Goal: Task Accomplishment & Management: Manage account settings

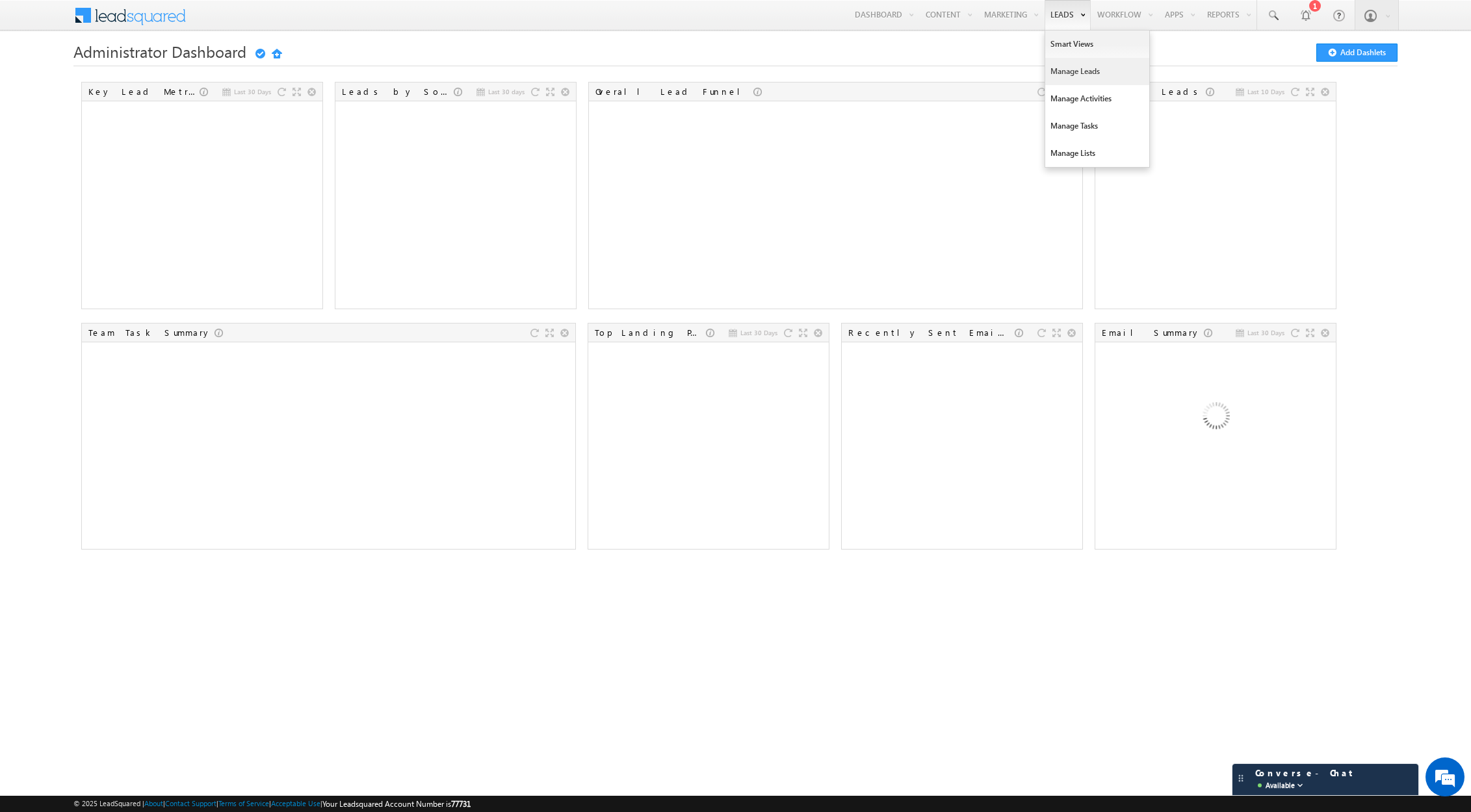
click at [1063, 71] on link "Manage Leads" at bounding box center [1098, 70] width 104 height 27
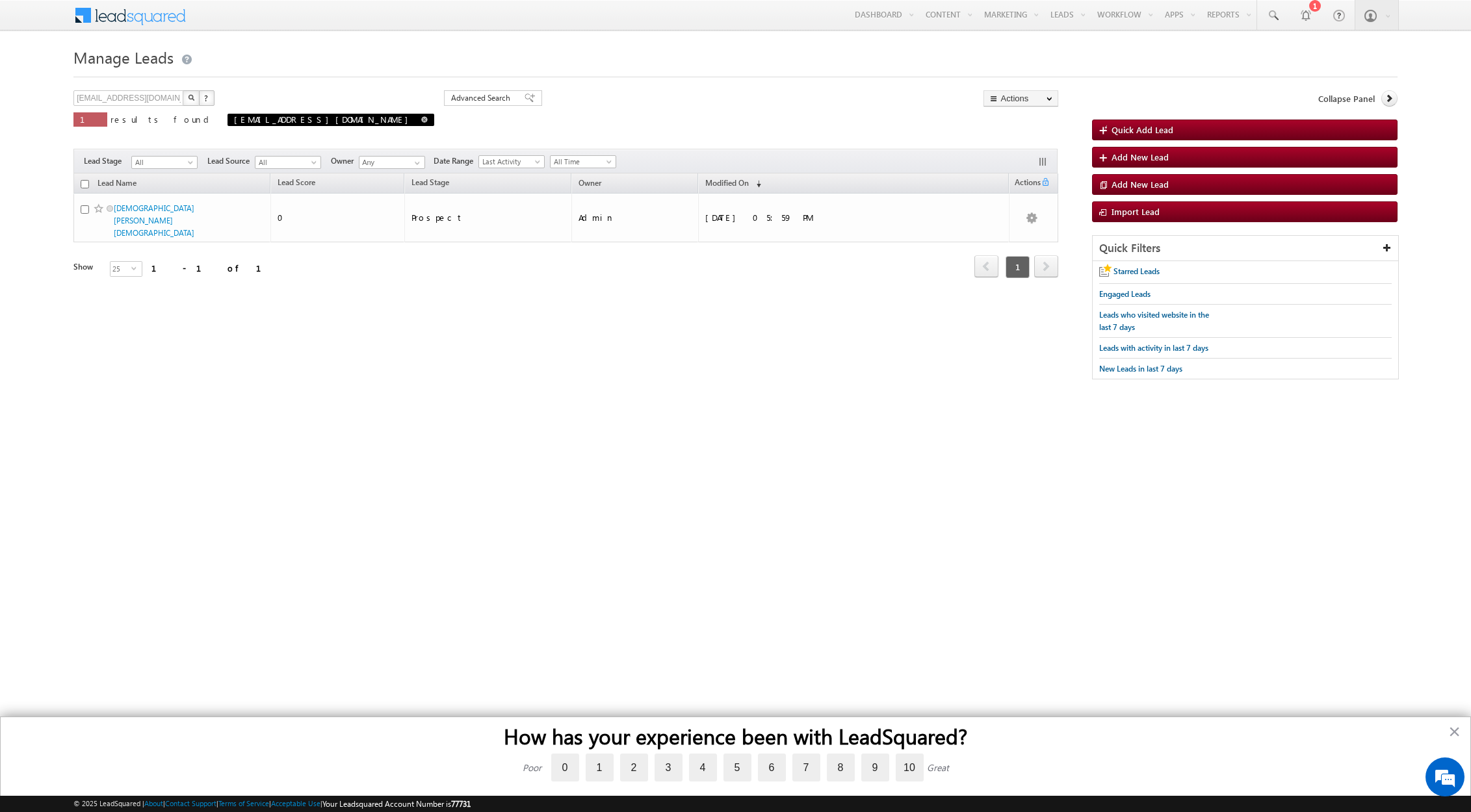
click at [421, 119] on span at bounding box center [424, 119] width 6 height 6
type input "Search Leads"
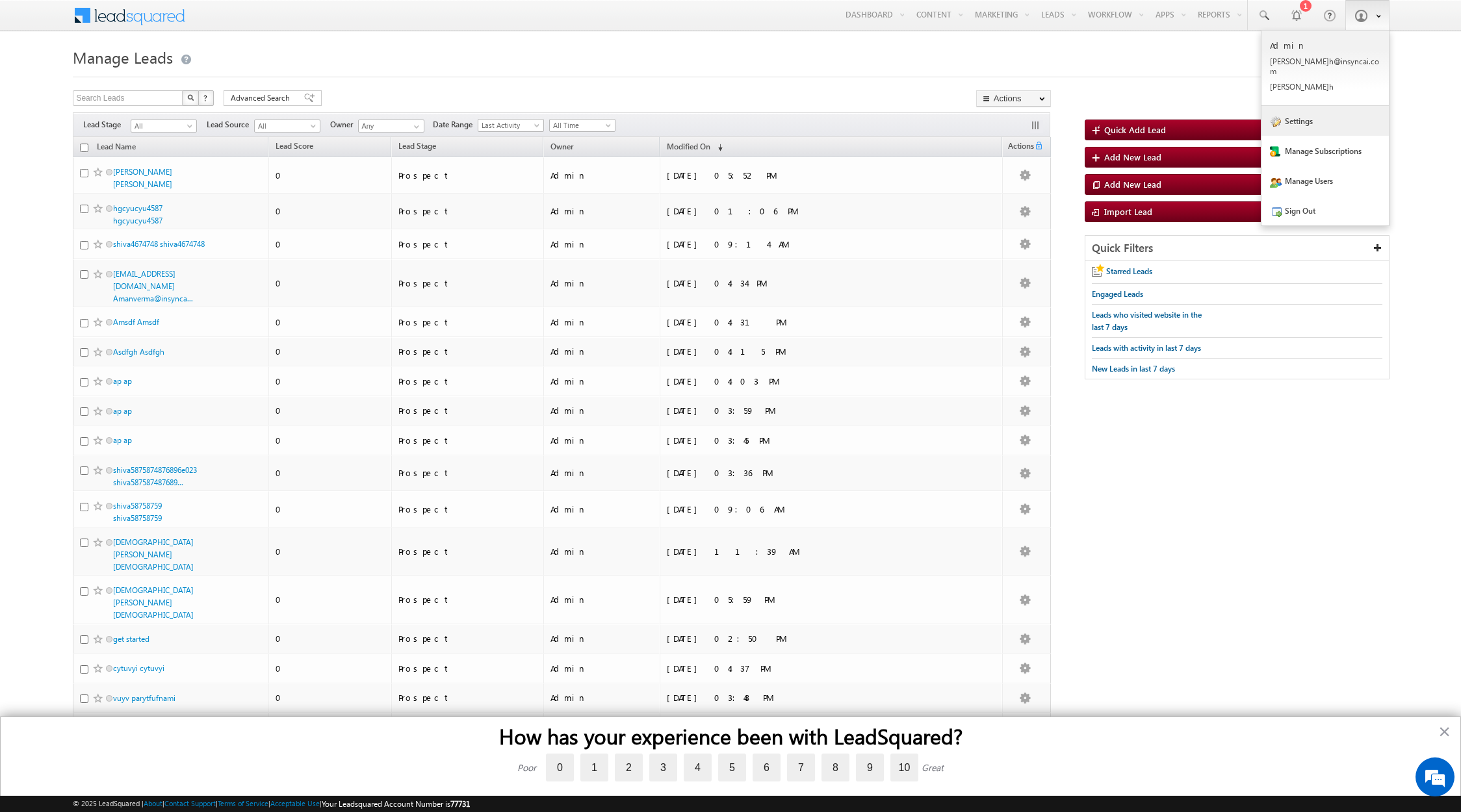
click at [1305, 118] on link "Settings" at bounding box center [1325, 120] width 128 height 30
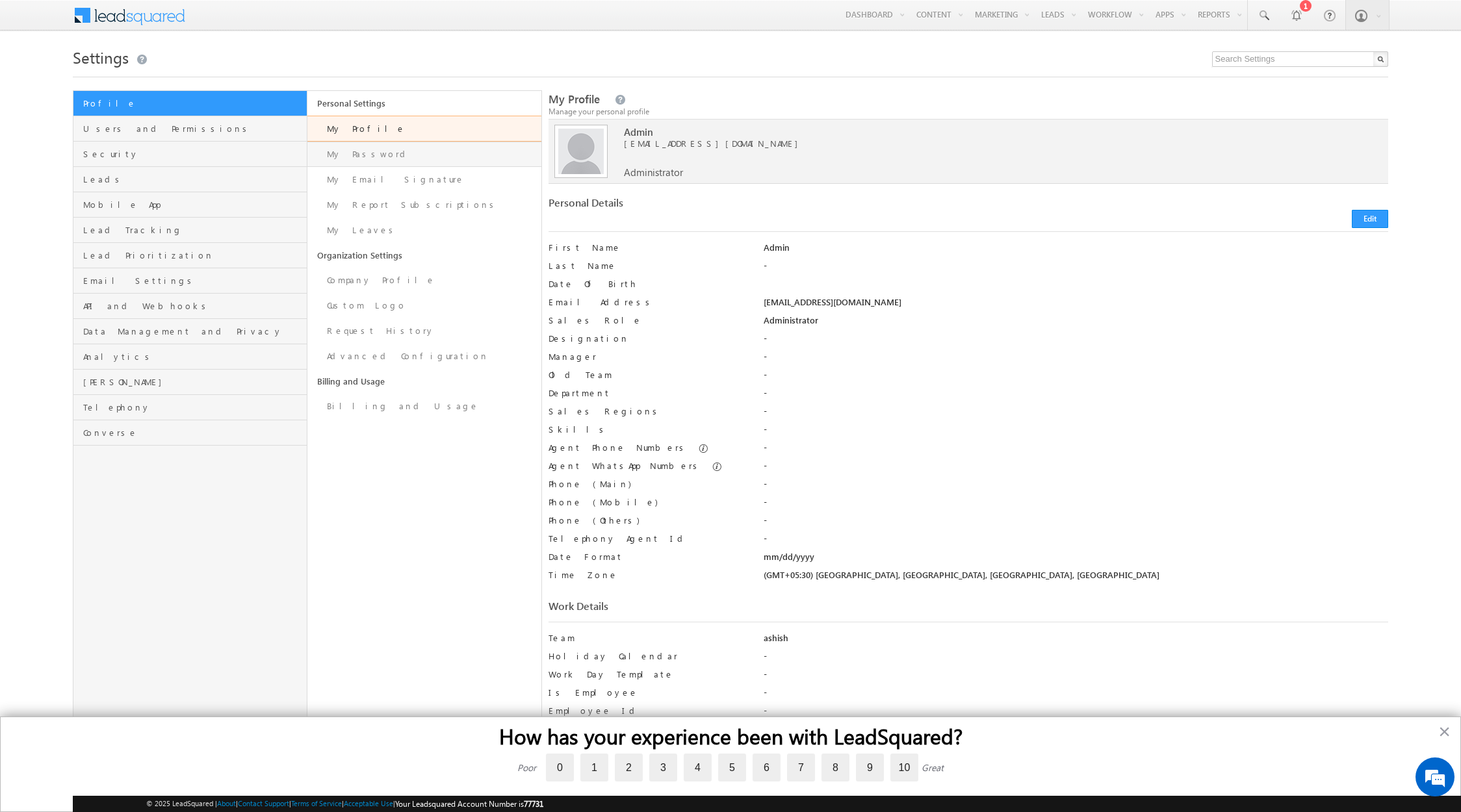
click at [348, 156] on link "My Password" at bounding box center [424, 154] width 234 height 25
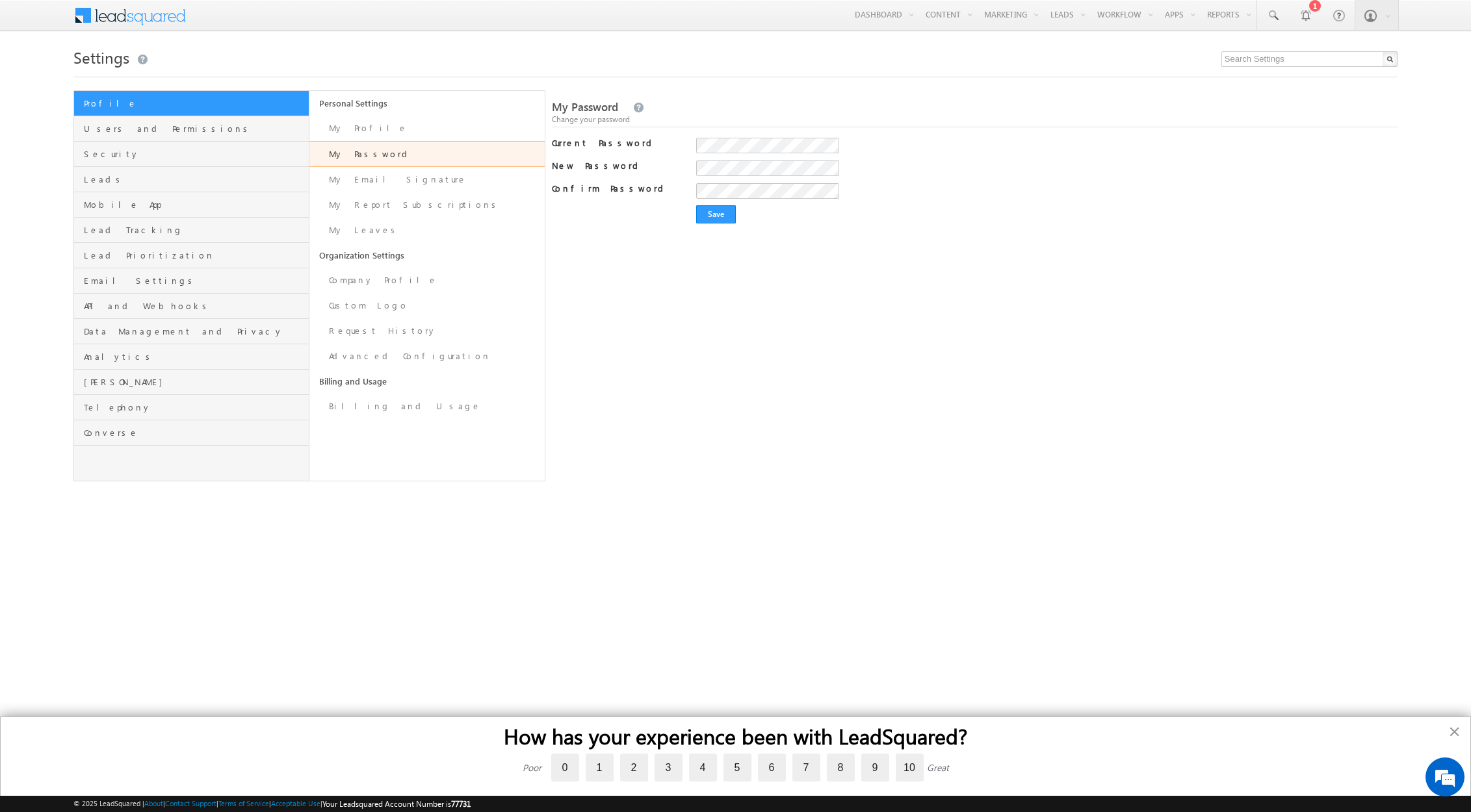
click at [1099, 100] on div "My Password Change your password" at bounding box center [974, 113] width 846 height 28
click at [710, 216] on input "Save" at bounding box center [716, 215] width 40 height 19
click at [713, 219] on input "Save" at bounding box center [716, 215] width 40 height 19
click at [719, 212] on input "Save" at bounding box center [716, 215] width 40 height 19
